Goal: Find specific page/section: Find specific page/section

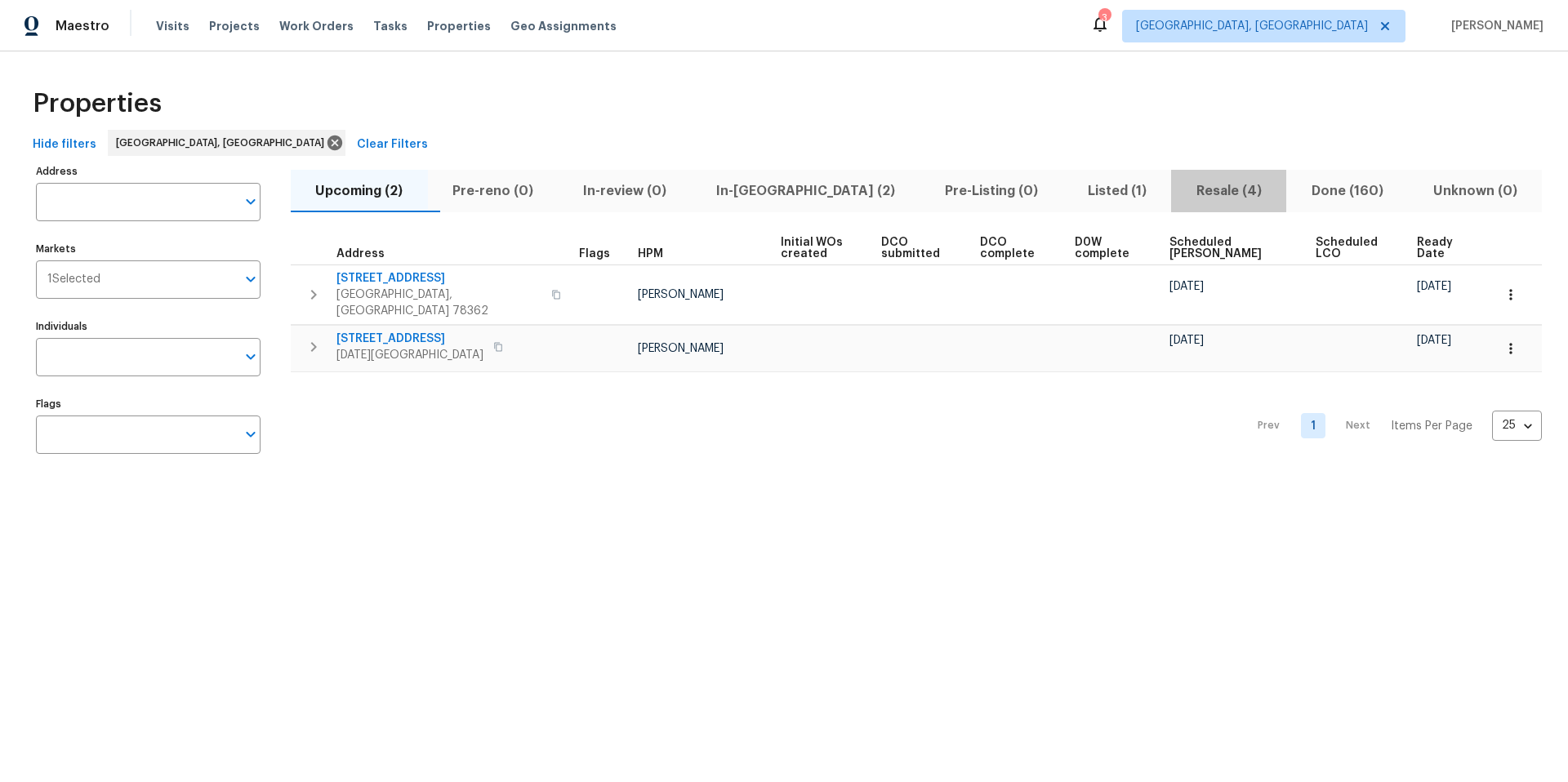
click at [1181, 192] on span "Resale (4)" at bounding box center [1229, 192] width 96 height 23
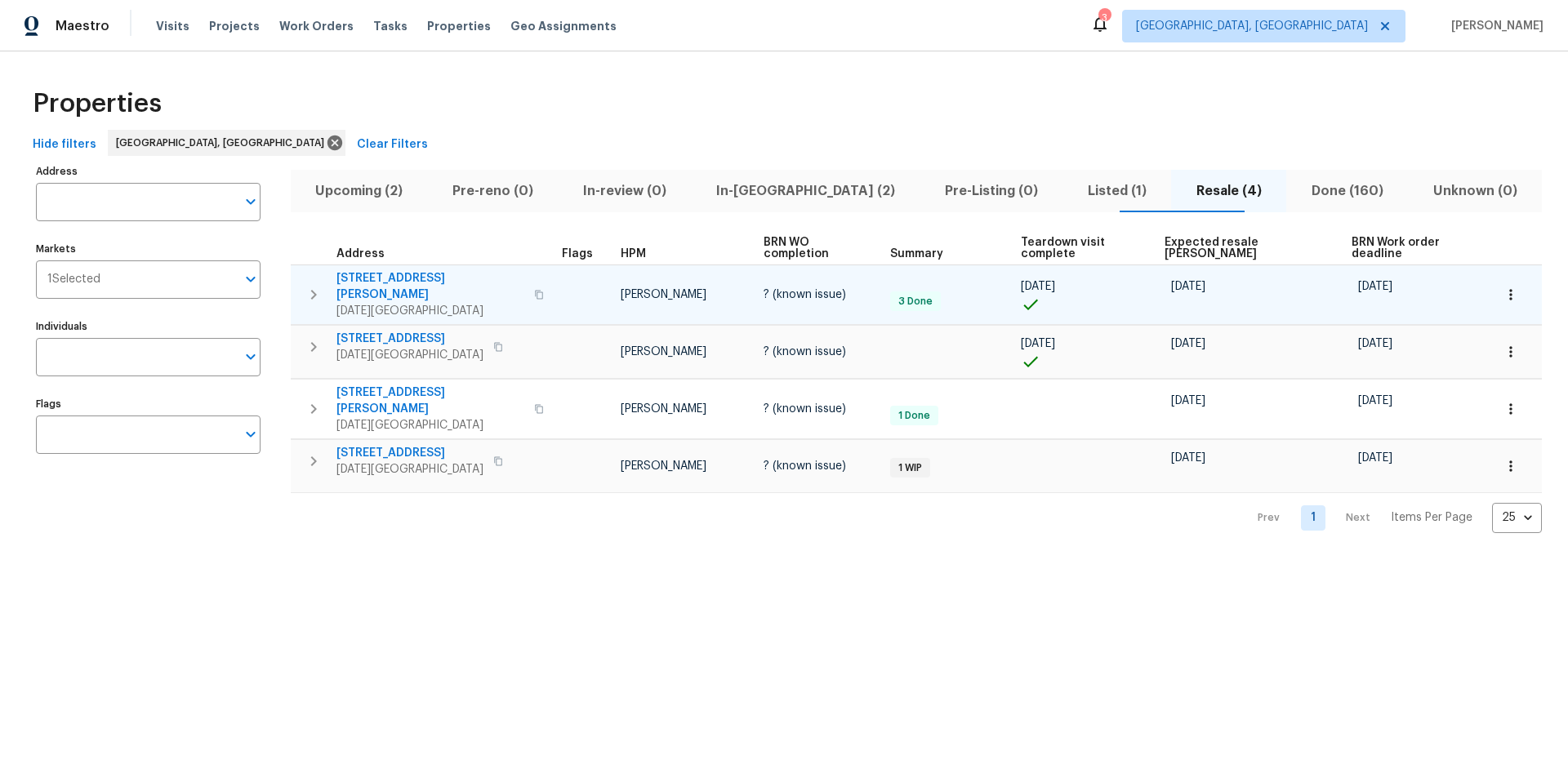
click at [534, 290] on icon "button" at bounding box center [538, 294] width 10 height 10
